Goal: Task Accomplishment & Management: Use online tool/utility

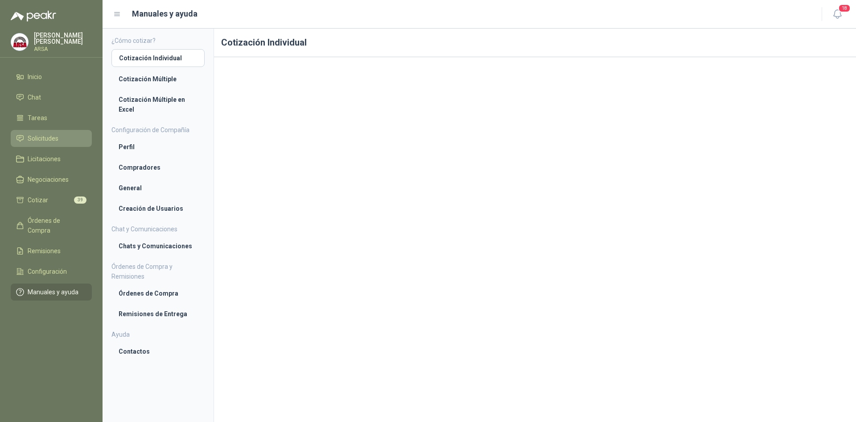
click at [66, 139] on li "Solicitudes" at bounding box center [51, 138] width 70 height 10
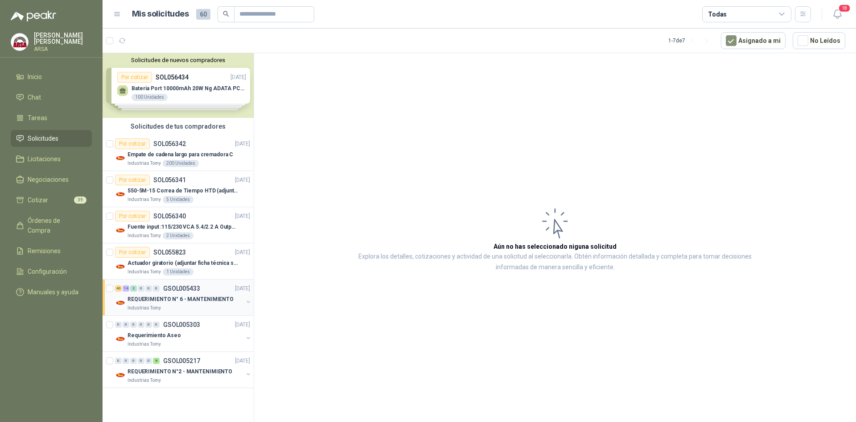
click at [183, 301] on p "REQUERIMIENTO N° 6 - MANTENIMIENTO" at bounding box center [181, 299] width 106 height 8
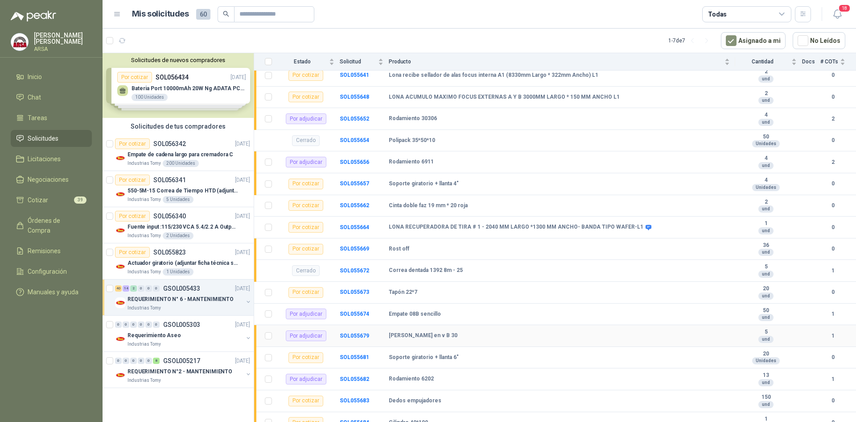
scroll to position [223, 0]
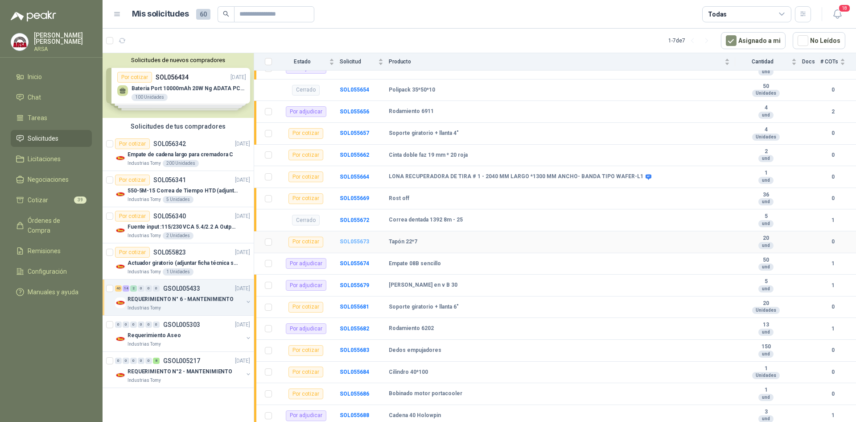
click at [364, 239] on b "SOL055673" at bounding box center [354, 241] width 29 height 6
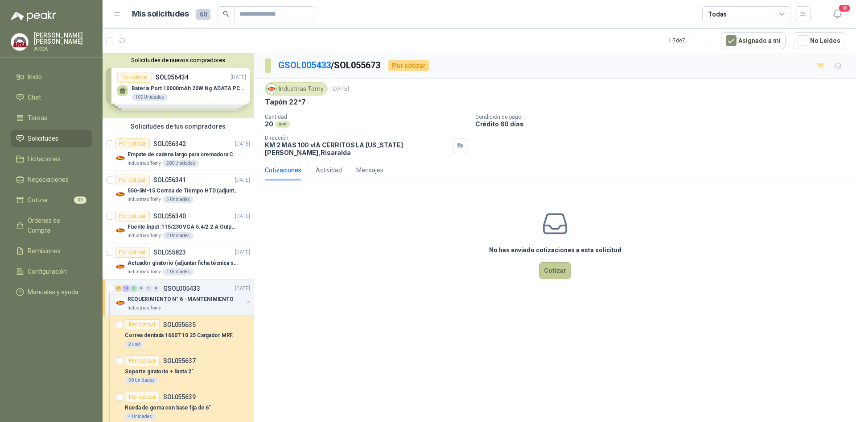
click at [550, 266] on button "Cotizar" at bounding box center [555, 270] width 32 height 17
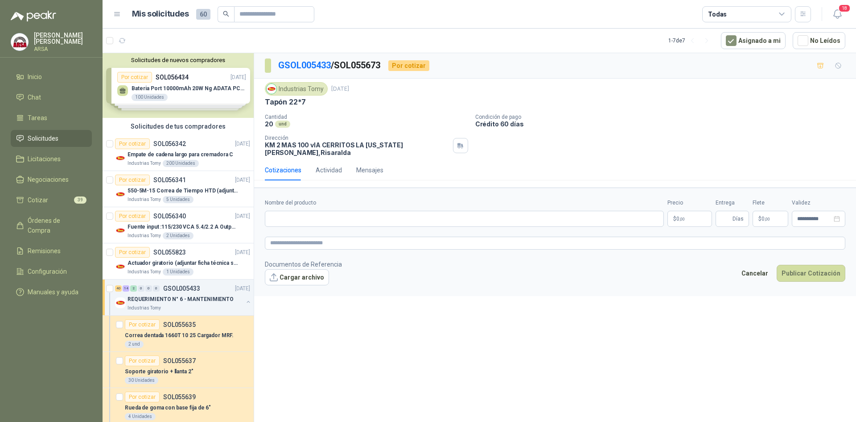
click at [306, 203] on div "Nombre del producto" at bounding box center [464, 212] width 399 height 28
click at [310, 215] on input "Nombre del producto" at bounding box center [464, 219] width 399 height 16
type input "*********"
click at [689, 211] on p "$ 0 ,00" at bounding box center [690, 219] width 45 height 16
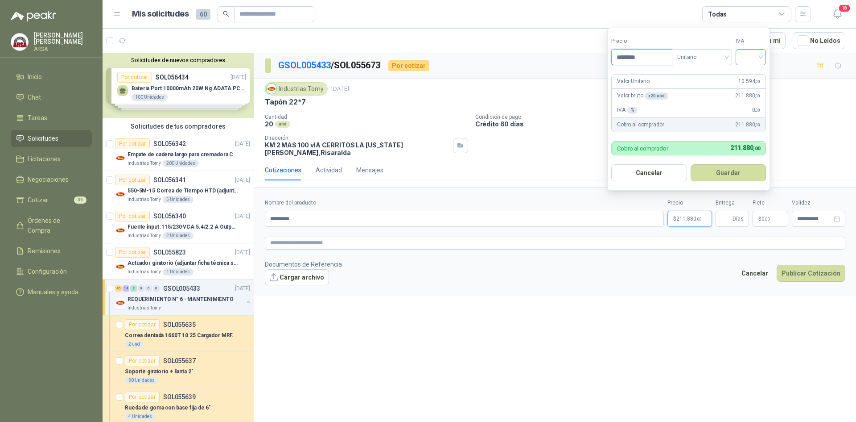
type input "********"
click at [745, 57] on input "search" at bounding box center [751, 56] width 20 height 13
click at [749, 74] on div "19%" at bounding box center [753, 75] width 17 height 10
click at [724, 174] on button "Guardar" at bounding box center [730, 172] width 77 height 17
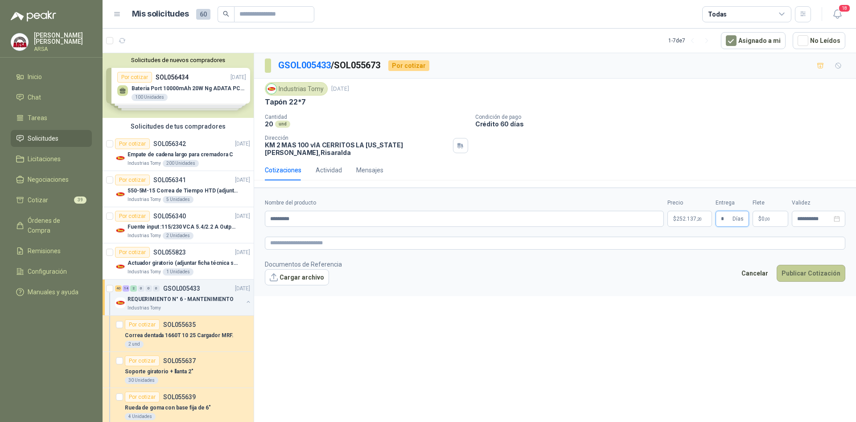
type input "*"
click at [831, 271] on button "Publicar Cotización" at bounding box center [811, 273] width 69 height 17
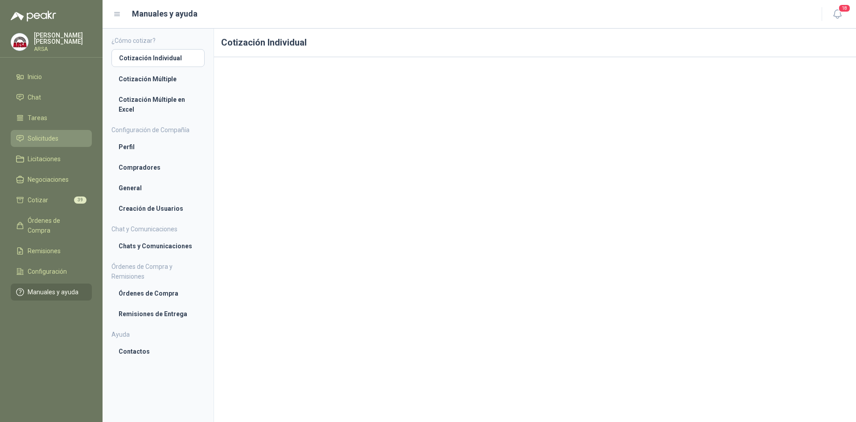
click at [33, 136] on span "Solicitudes" at bounding box center [43, 138] width 31 height 10
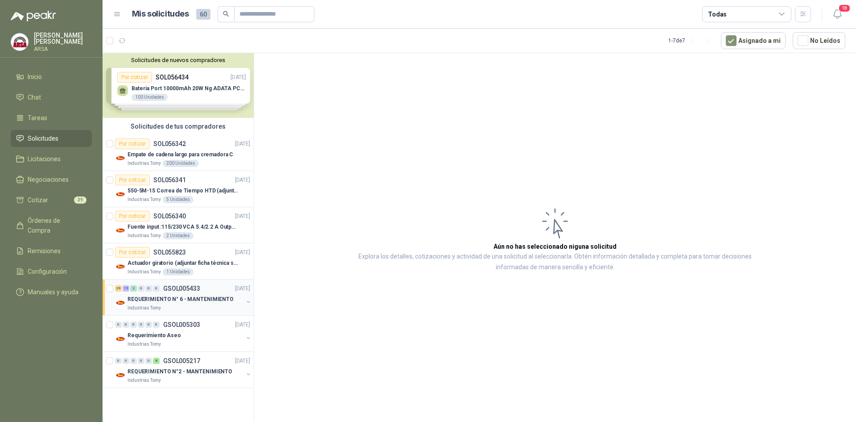
click at [197, 308] on div "Industrias Tomy" at bounding box center [186, 307] width 116 height 7
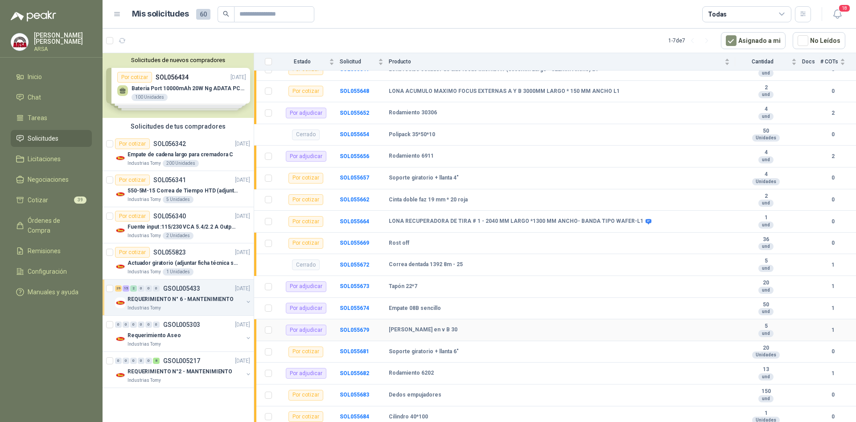
scroll to position [312, 0]
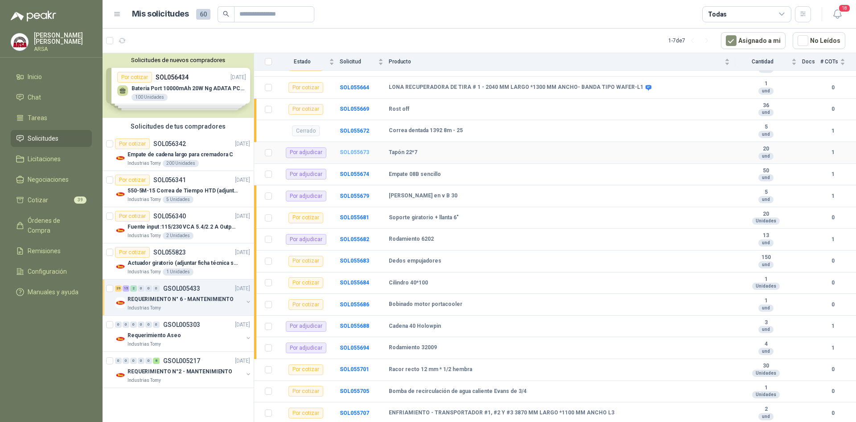
click at [349, 154] on b "SOL055673" at bounding box center [354, 152] width 29 height 6
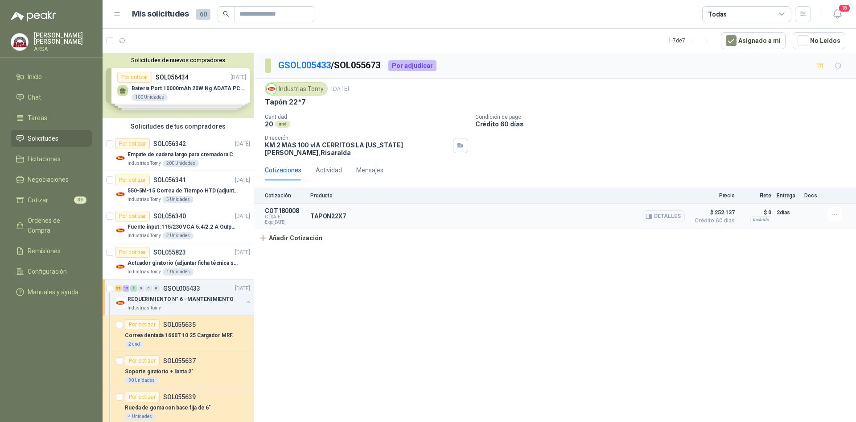
click at [459, 207] on div "TAPON22X7 Detalles" at bounding box center [497, 216] width 375 height 18
click at [311, 212] on p "TAPON22X7" at bounding box center [328, 215] width 36 height 7
